Goal: Task Accomplishment & Management: Manage account settings

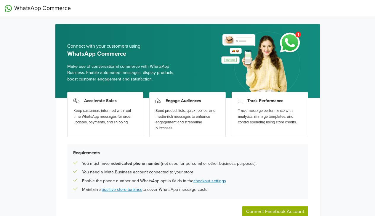
scroll to position [35, 0]
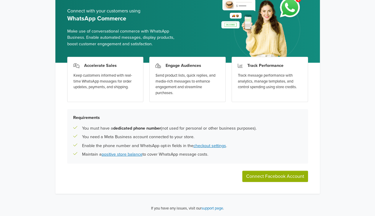
click at [262, 173] on button "Connect Facebook Account" at bounding box center [275, 176] width 66 height 11
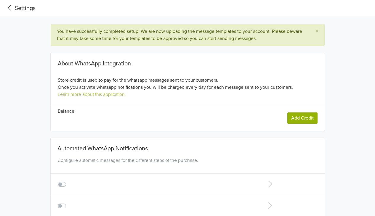
type input "+1"
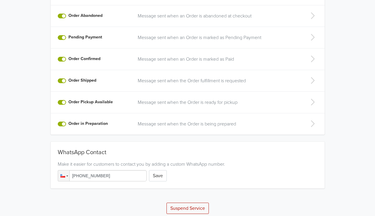
scroll to position [173, 0]
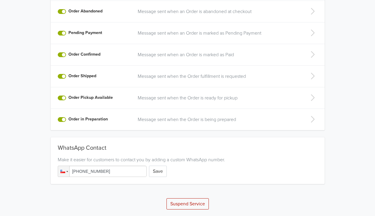
click at [126, 174] on input "[PHONE_NUMBER]" at bounding box center [102, 171] width 89 height 11
click at [81, 171] on input "[PHONE_NUMBER]" at bounding box center [102, 171] width 89 height 11
click at [104, 168] on input "[PHONE_NUMBER]" at bounding box center [102, 171] width 89 height 11
click at [110, 170] on input "[PHONE_NUMBER]" at bounding box center [102, 171] width 89 height 11
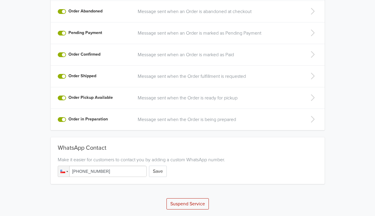
drag, startPoint x: 110, startPoint y: 170, endPoint x: 84, endPoint y: 173, distance: 25.3
click at [84, 173] on input "[PHONE_NUMBER]" at bounding box center [102, 171] width 89 height 11
click at [109, 167] on input "[PHONE_NUMBER]" at bounding box center [102, 171] width 89 height 11
type input "[PHONE_NUMBER]"
click at [154, 166] on button "Save" at bounding box center [158, 171] width 18 height 11
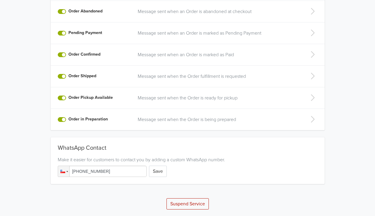
scroll to position [0, 0]
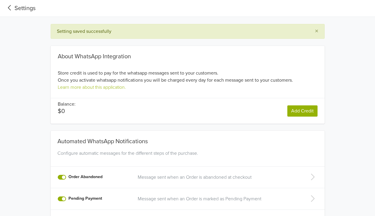
click at [10, 7] on icon at bounding box center [10, 8] width 10 height 8
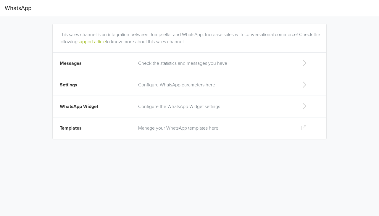
click at [160, 87] on p "Configure WhatsApp parameters here" at bounding box center [214, 84] width 153 height 7
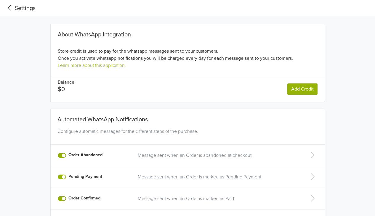
click at [12, 8] on icon at bounding box center [10, 8] width 10 height 8
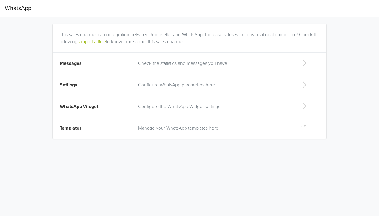
click at [152, 82] on p "Configure WhatsApp parameters here" at bounding box center [214, 84] width 153 height 7
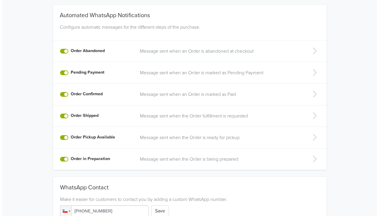
scroll to position [144, 0]
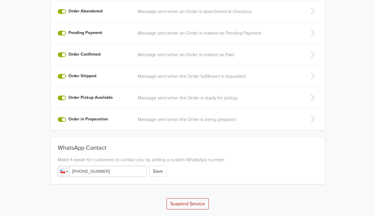
click at [180, 202] on button "Suspend Service" at bounding box center [187, 203] width 42 height 11
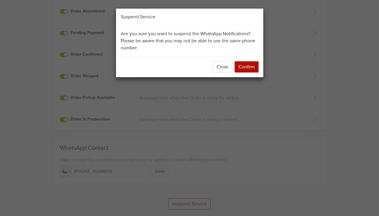
click at [257, 64] on button "Confirm" at bounding box center [247, 66] width 24 height 11
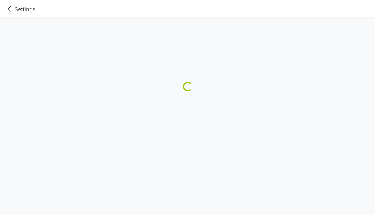
scroll to position [0, 0]
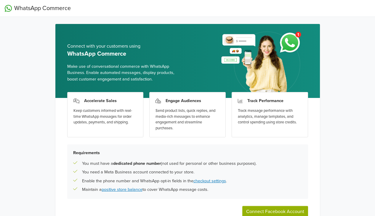
click at [259, 212] on button "Connect Facebook Account" at bounding box center [275, 211] width 66 height 11
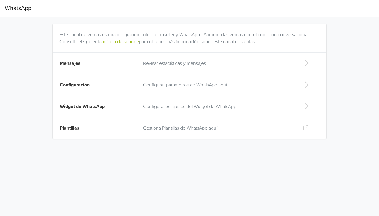
click at [136, 102] on td "Widget de WhatsApp" at bounding box center [96, 107] width 87 height 22
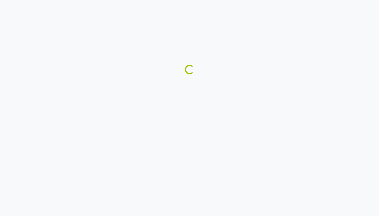
select select "rb"
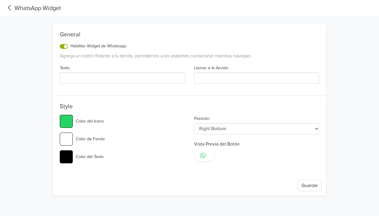
type input "Hablemos!"
type input "#ffffff"
type input "#c29c7e"
select select "lt"
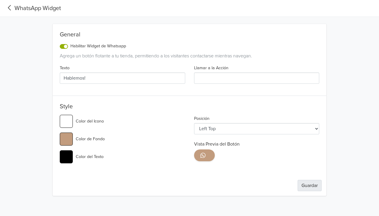
click at [309, 182] on button "Guardar" at bounding box center [310, 185] width 24 height 11
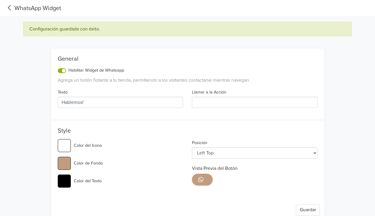
click at [9, 11] on icon at bounding box center [10, 8] width 10 height 8
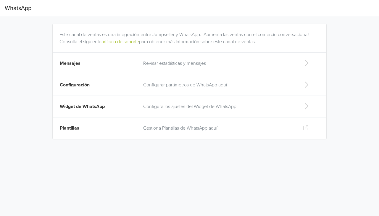
click at [118, 64] on td "Mensajes" at bounding box center [96, 64] width 87 height 22
click at [136, 109] on td "Widget de WhatsApp" at bounding box center [96, 107] width 87 height 22
select select "rb"
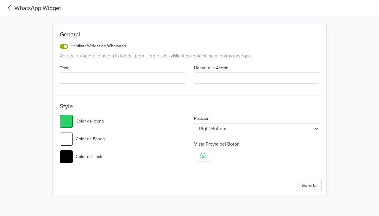
type input "Hablemos!"
type input "#ffffff"
type input "#c29c7e"
select select "lt"
click at [70, 48] on label "Habilitar Widget de Whatsapp" at bounding box center [98, 46] width 56 height 7
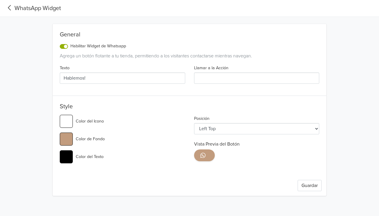
click at [0, 0] on input "Habilitar Widget de Whatsapp" at bounding box center [0, 0] width 0 height 0
click at [70, 46] on label "Habilitar Widget de Whatsapp" at bounding box center [98, 46] width 56 height 7
click at [0, 0] on input "Habilitar Widget de Whatsapp" at bounding box center [0, 0] width 0 height 0
click at [312, 185] on button "Guardar" at bounding box center [310, 185] width 24 height 11
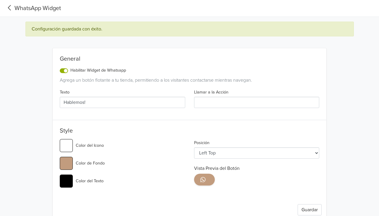
click at [12, 5] on icon at bounding box center [10, 8] width 10 height 8
